Goal: Task Accomplishment & Management: Use online tool/utility

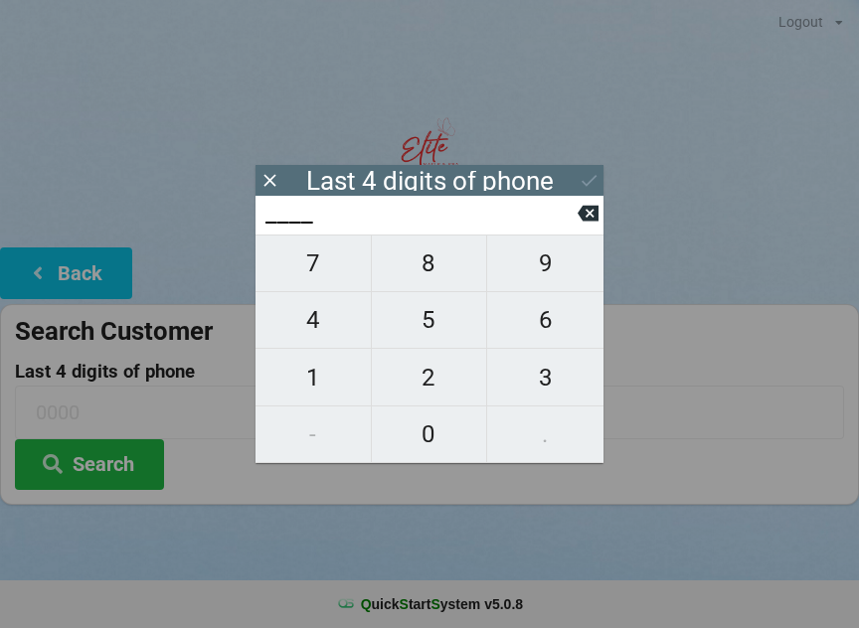
click at [336, 386] on span "1" at bounding box center [313, 378] width 115 height 42
type input "1___"
click at [425, 438] on span "0" at bounding box center [429, 435] width 115 height 42
type input "10__"
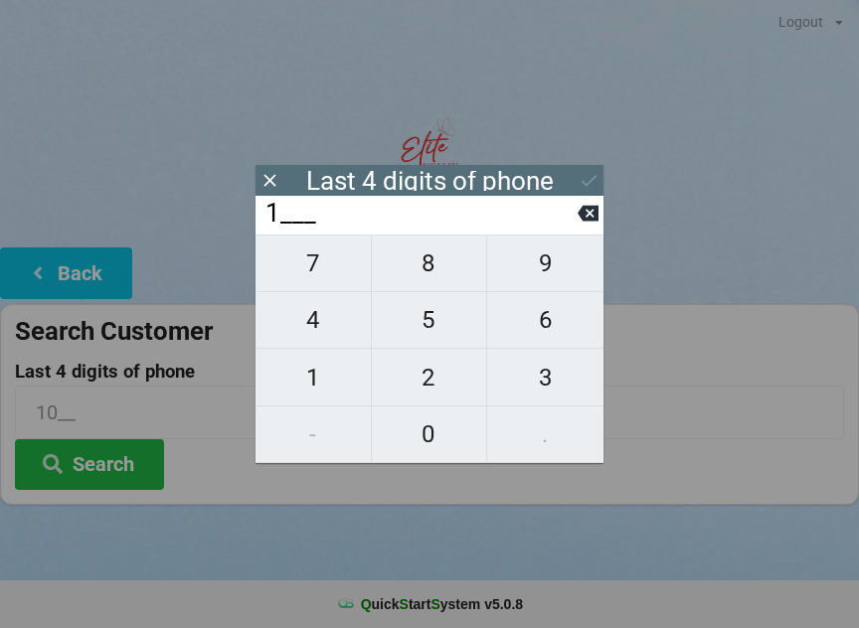
type input "10__"
click at [531, 326] on span "6" at bounding box center [545, 320] width 116 height 42
type input "106_"
click at [438, 324] on span "5" at bounding box center [429, 320] width 115 height 42
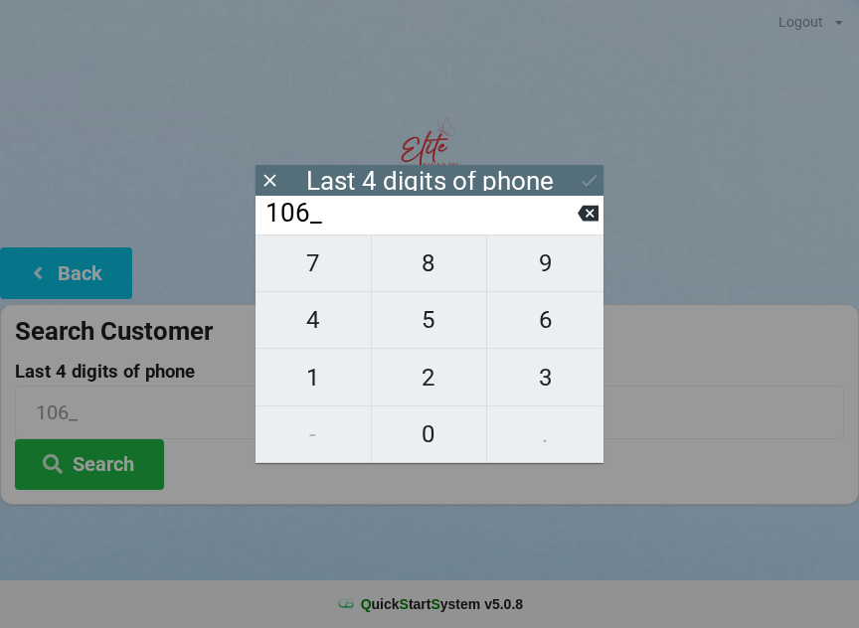
type input "1065"
click at [596, 173] on icon at bounding box center [589, 180] width 21 height 21
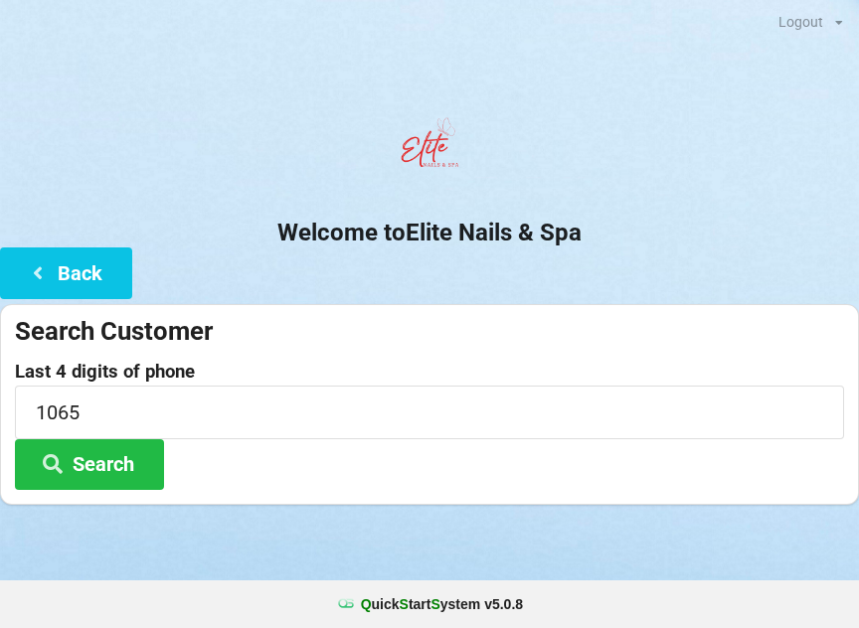
click at [125, 463] on button "Search" at bounding box center [89, 465] width 149 height 51
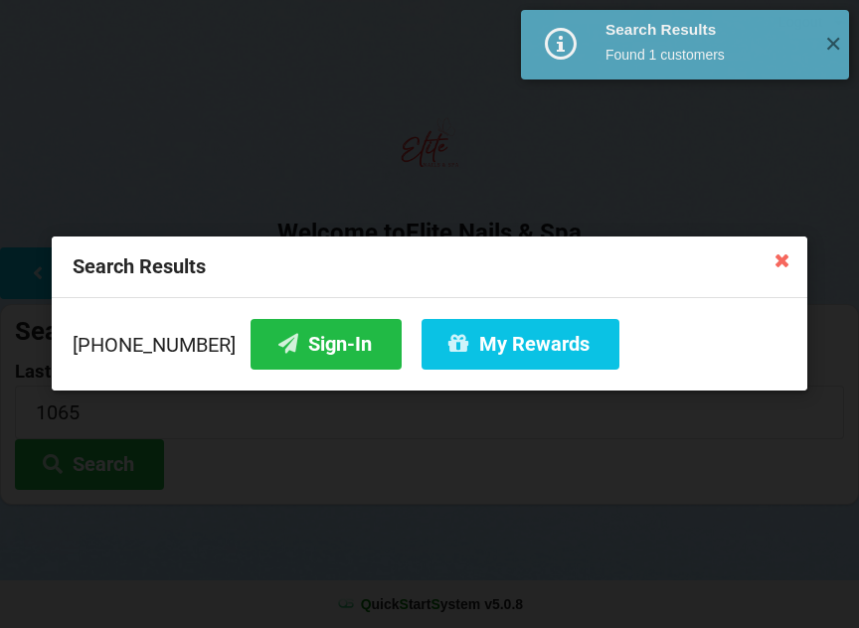
click at [315, 350] on button "Sign-In" at bounding box center [326, 344] width 151 height 51
